Goal: Task Accomplishment & Management: Complete application form

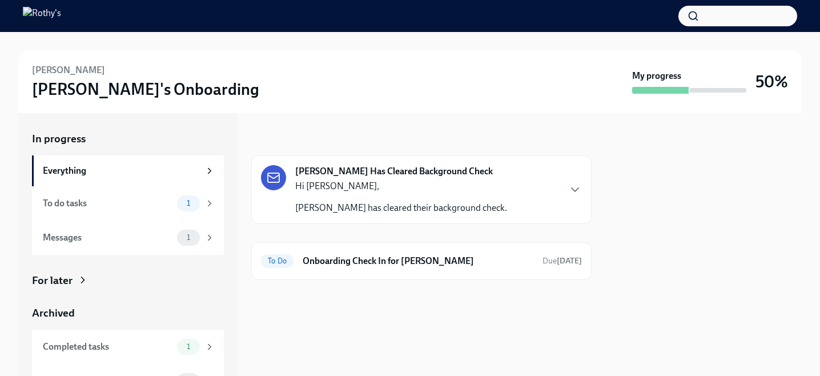
click at [378, 193] on div "Hi [PERSON_NAME], [PERSON_NAME] has cleared their background check." at bounding box center [401, 197] width 212 height 34
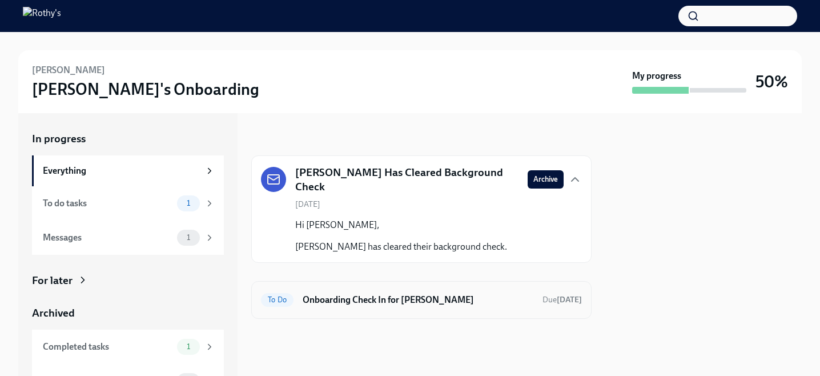
click at [396, 303] on h6 "Onboarding Check In for [PERSON_NAME]" at bounding box center [418, 300] width 231 height 13
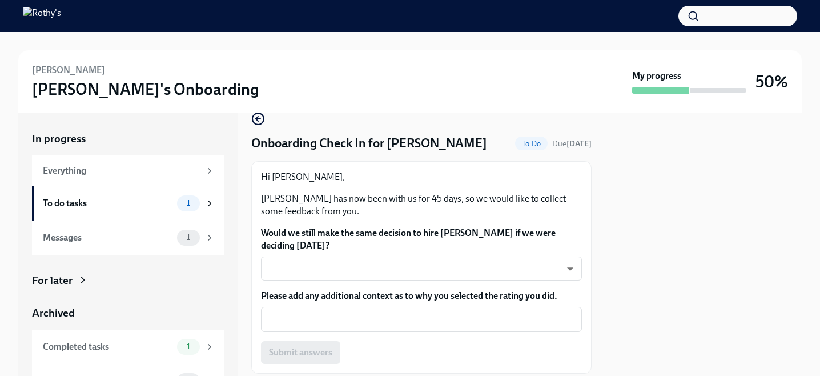
scroll to position [54, 0]
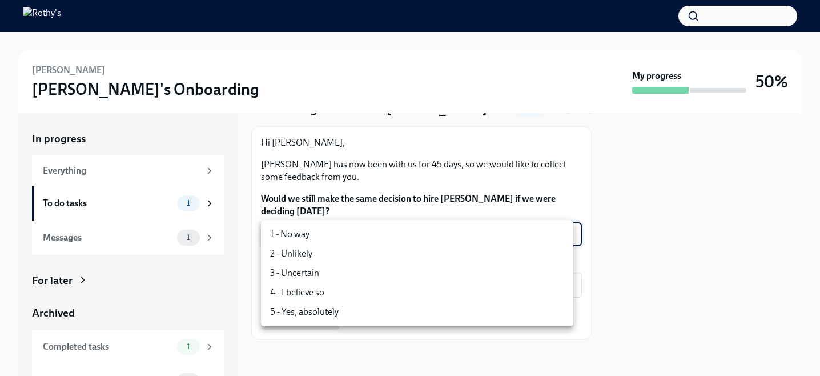
click at [339, 232] on body "[PERSON_NAME]'s Onboarding My progress 50% In progress Everything To do tasks 1…" at bounding box center [410, 188] width 820 height 376
drag, startPoint x: 327, startPoint y: 313, endPoint x: 342, endPoint y: 309, distance: 15.9
click at [327, 313] on li "5 - Yes, absolutely" at bounding box center [417, 311] width 313 height 19
type input "ecD3jUuAv"
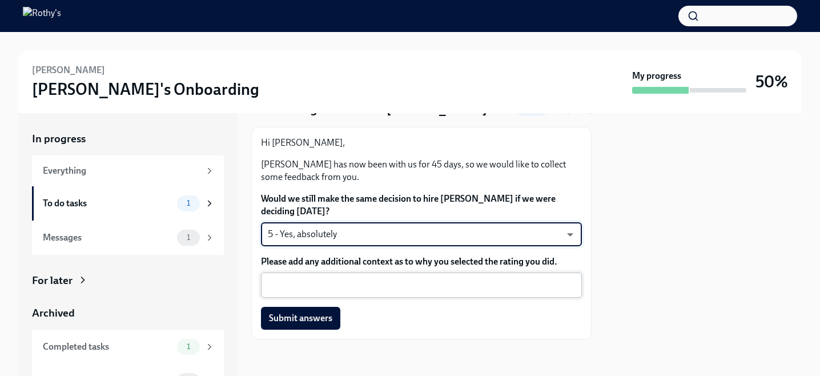
click at [378, 282] on textarea "Please add any additional context as to why you selected the rating you did." at bounding box center [421, 285] width 307 height 14
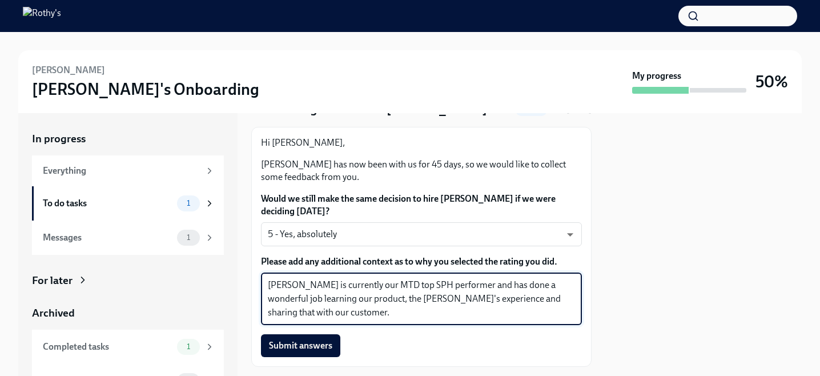
scroll to position [81, 0]
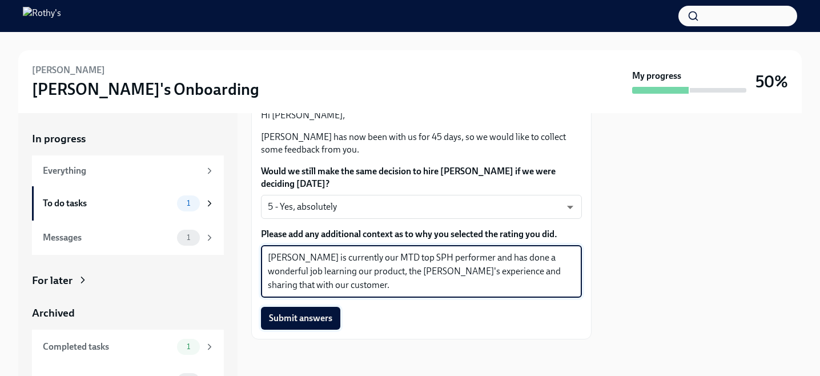
type textarea "[PERSON_NAME] is currently our MTD top SPH performer and has done a wonderful j…"
click at [307, 320] on span "Submit answers" at bounding box center [300, 318] width 63 height 11
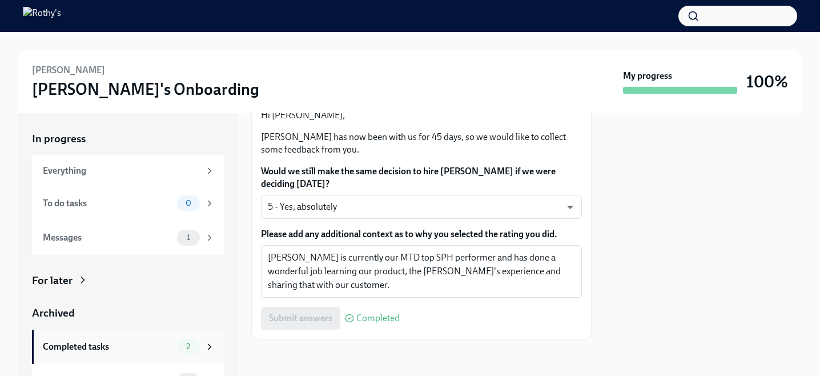
scroll to position [22, 0]
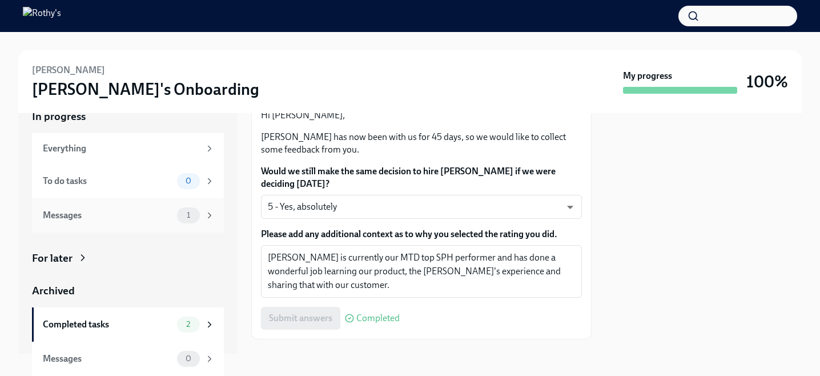
click at [132, 211] on div "Messages" at bounding box center [108, 215] width 130 height 13
